Goal: Navigation & Orientation: Find specific page/section

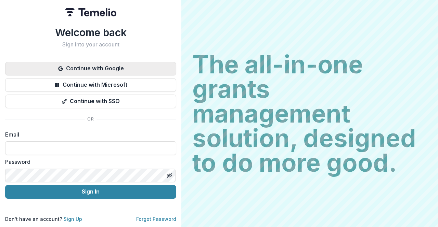
click at [105, 68] on button "Continue with Google" at bounding box center [90, 69] width 171 height 14
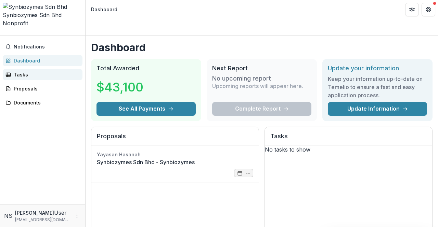
click at [17, 71] on div "Tasks" at bounding box center [45, 74] width 63 height 7
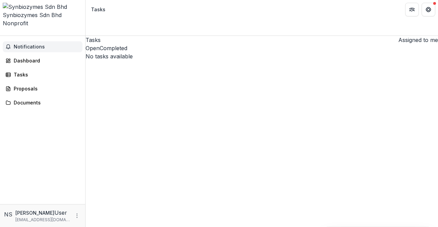
click at [27, 44] on span "Notifications" at bounding box center [47, 47] width 66 height 6
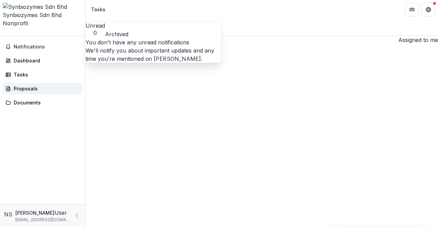
click at [16, 85] on div "Proposals" at bounding box center [45, 88] width 63 height 7
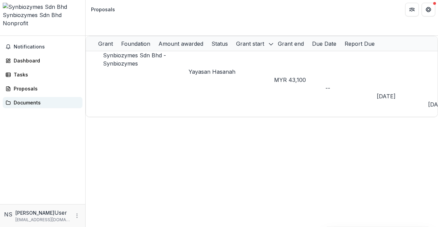
click at [17, 99] on div "Documents" at bounding box center [45, 102] width 63 height 7
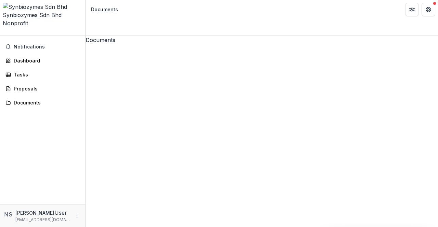
click at [26, 44] on span "Notifications" at bounding box center [47, 47] width 66 height 6
